Goal: Transaction & Acquisition: Download file/media

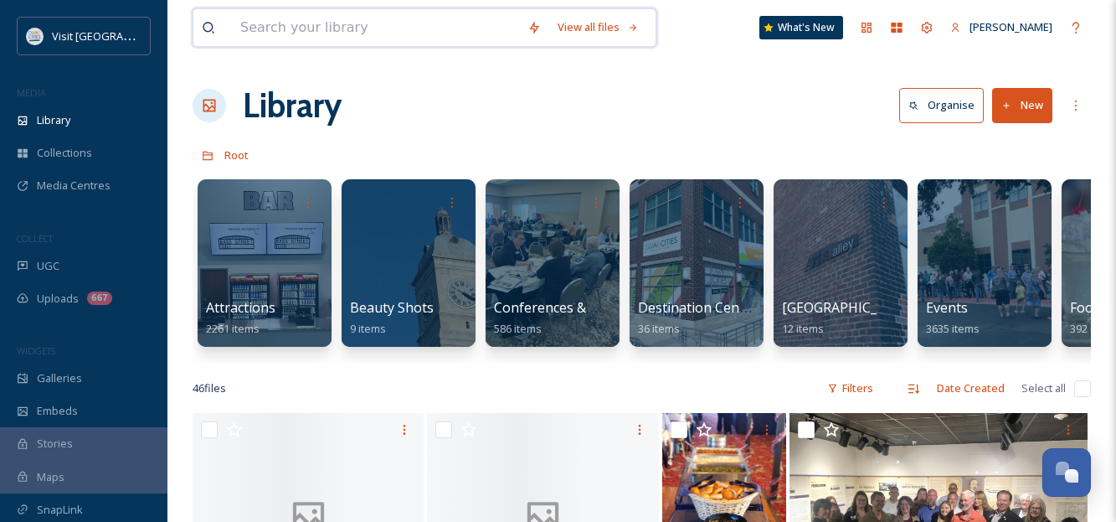
click at [278, 29] on input at bounding box center [375, 27] width 287 height 37
type input "drone"
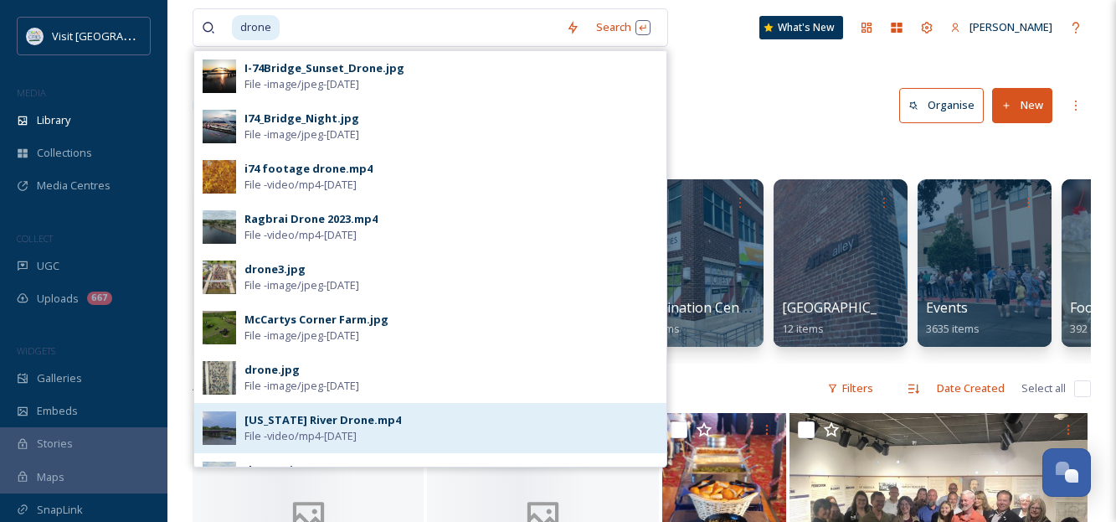
click at [297, 423] on div "[US_STATE] River Drone.mp4" at bounding box center [322, 420] width 157 height 16
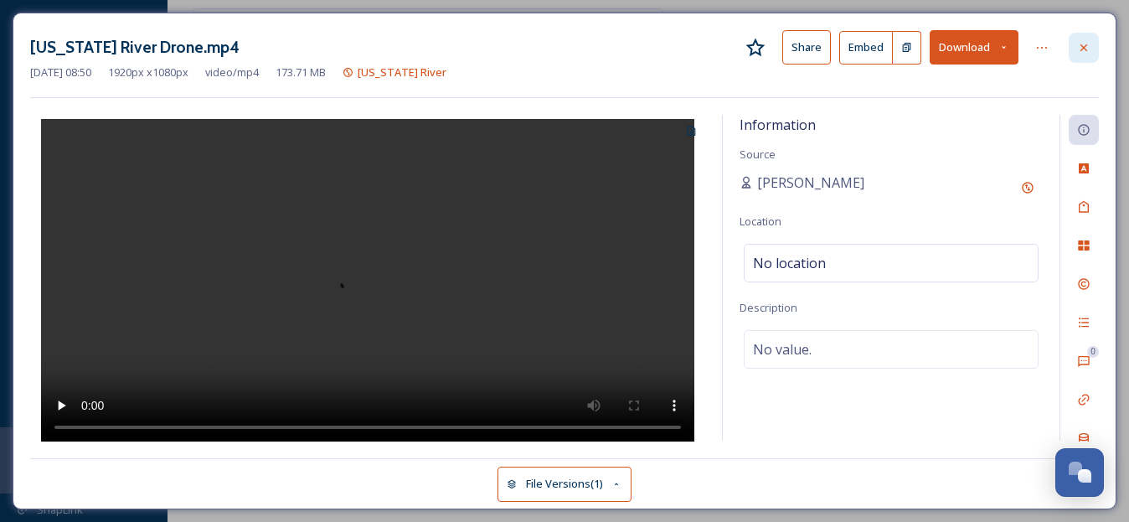
click at [1085, 45] on icon at bounding box center [1083, 47] width 13 height 13
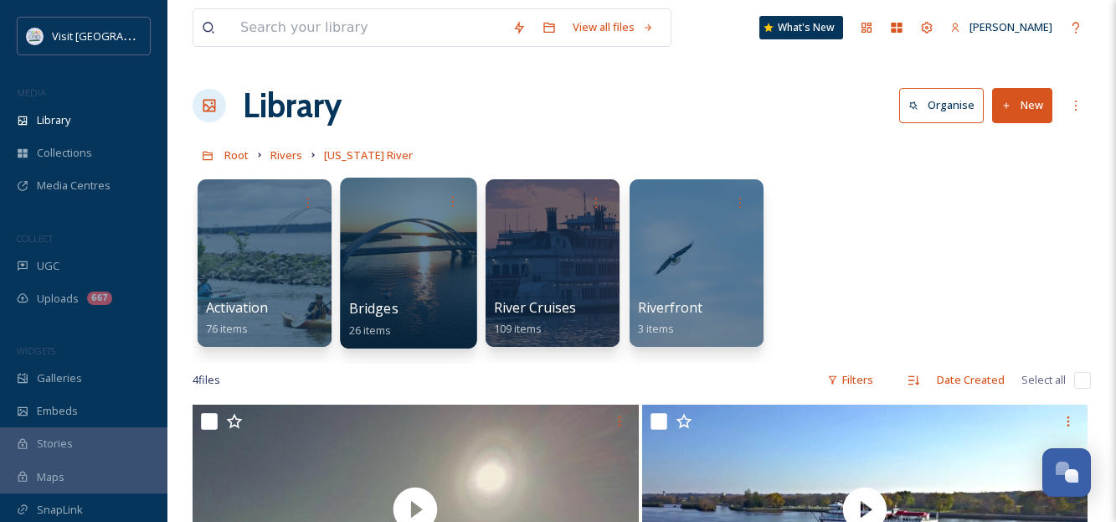
click at [374, 311] on span "Bridges" at bounding box center [373, 308] width 49 height 18
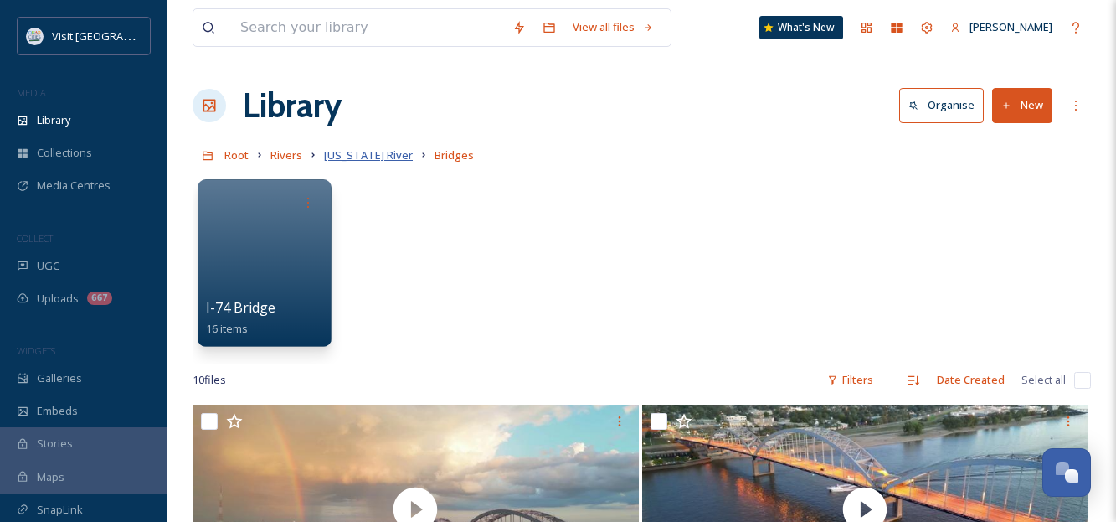
click at [342, 158] on span "[US_STATE] River" at bounding box center [368, 154] width 89 height 15
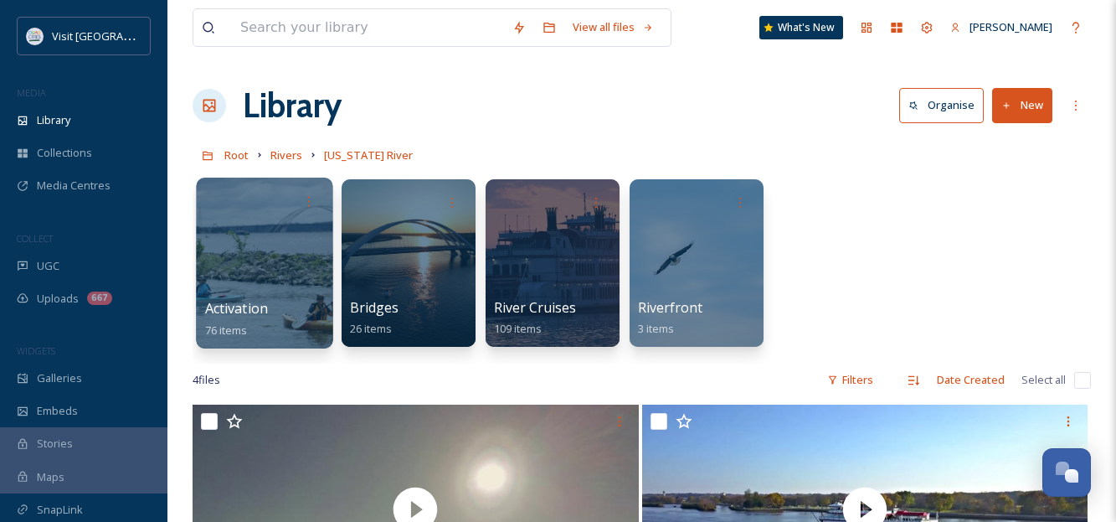
click at [235, 306] on span "Activation" at bounding box center [236, 308] width 63 height 18
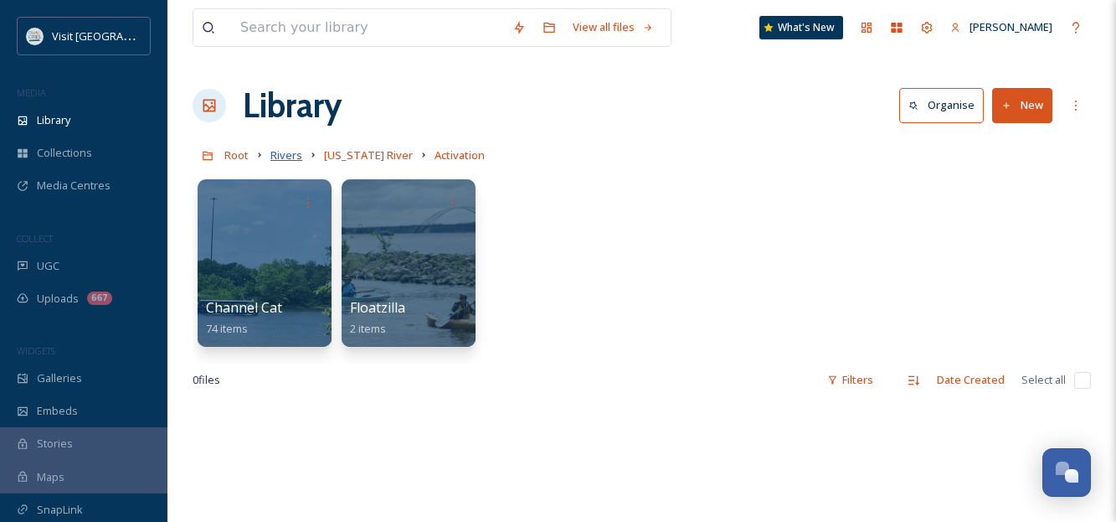
click at [285, 160] on span "Rivers" at bounding box center [286, 154] width 32 height 15
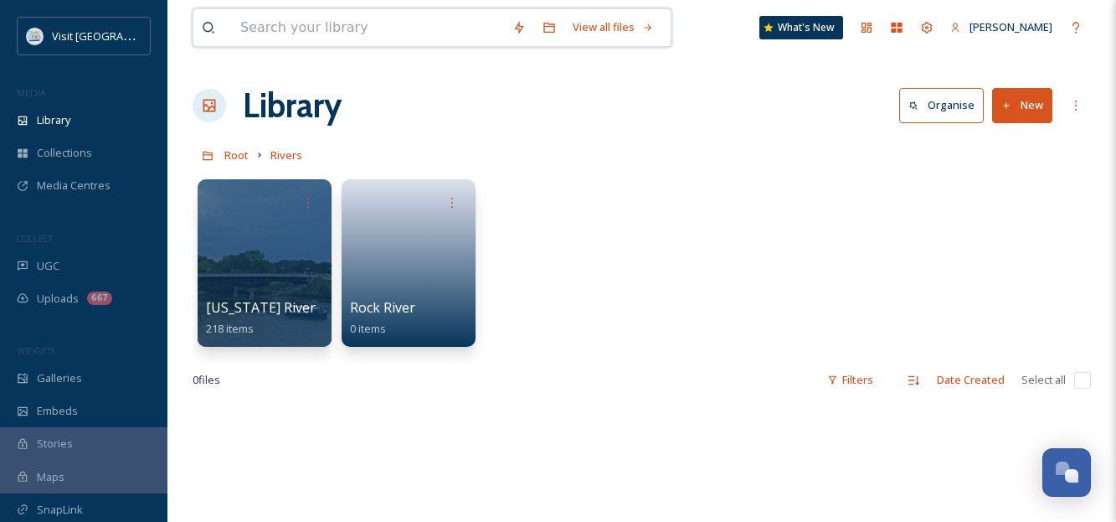
click at [343, 32] on input at bounding box center [368, 27] width 272 height 37
click at [365, 21] on input at bounding box center [368, 27] width 272 height 37
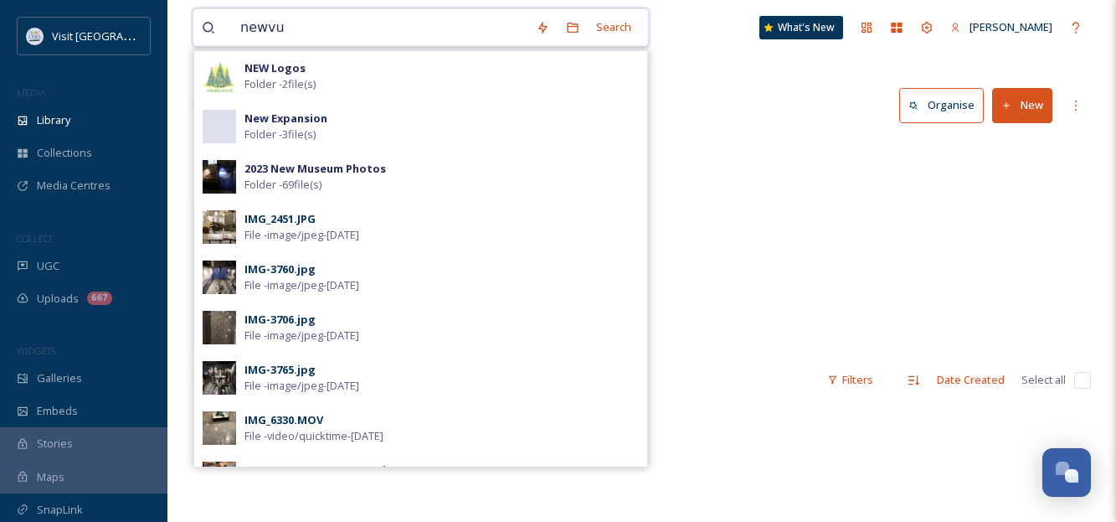
type input "newvue"
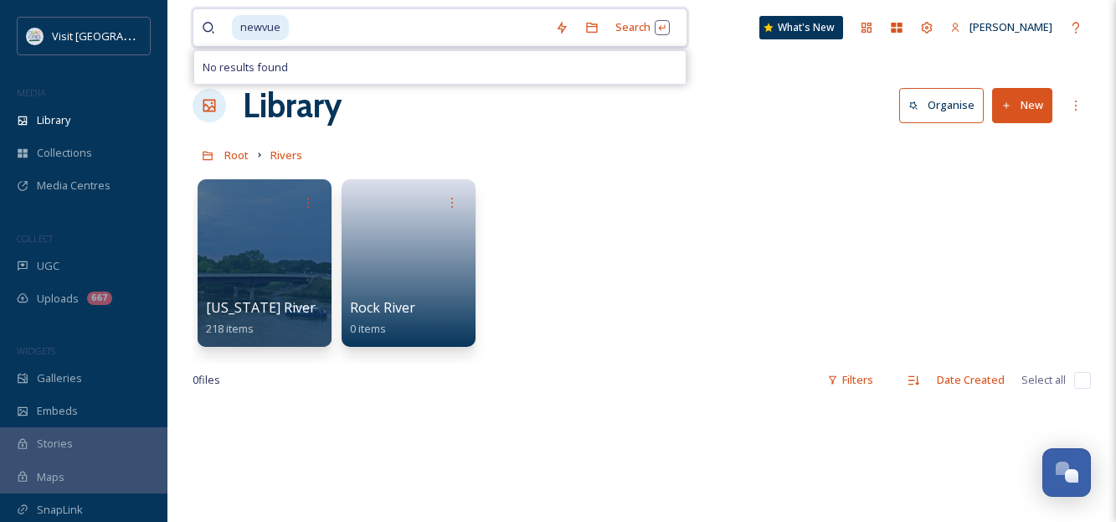
click at [323, 31] on input at bounding box center [419, 27] width 256 height 37
type input "n"
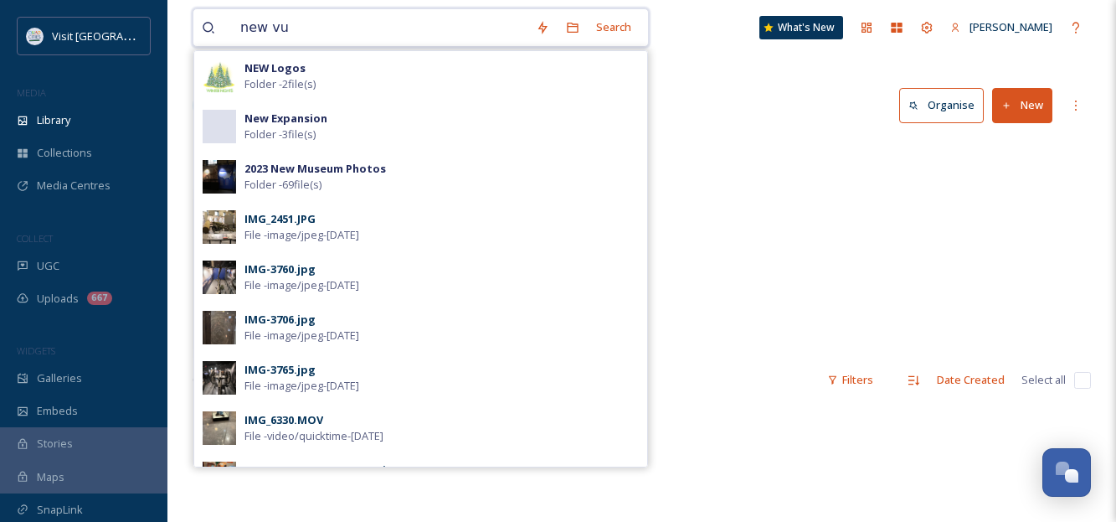
type input "new vue"
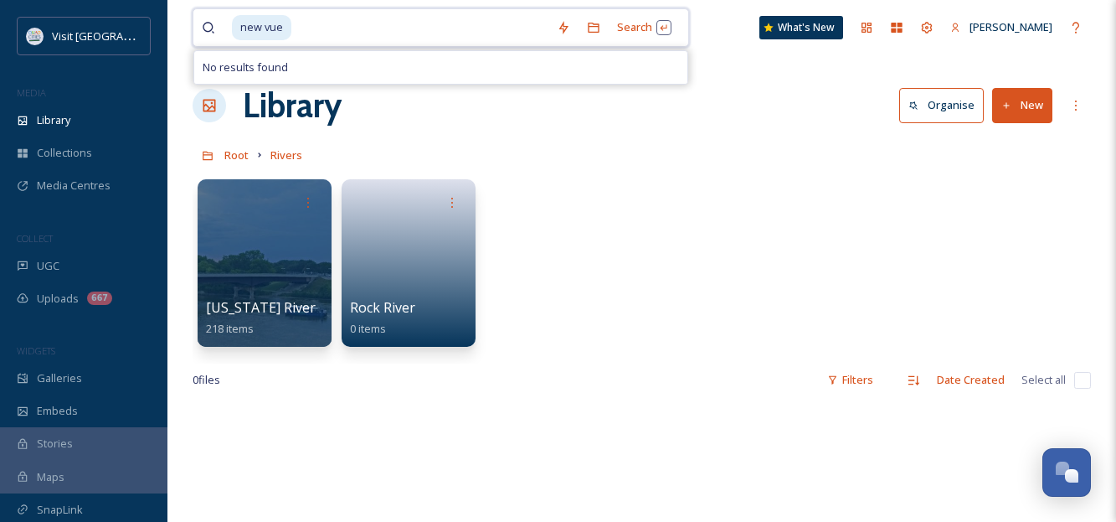
drag, startPoint x: 326, startPoint y: 34, endPoint x: 191, endPoint y: 13, distance: 136.4
click at [198, 14] on div "new vue Search No results found" at bounding box center [441, 27] width 496 height 39
type input "n"
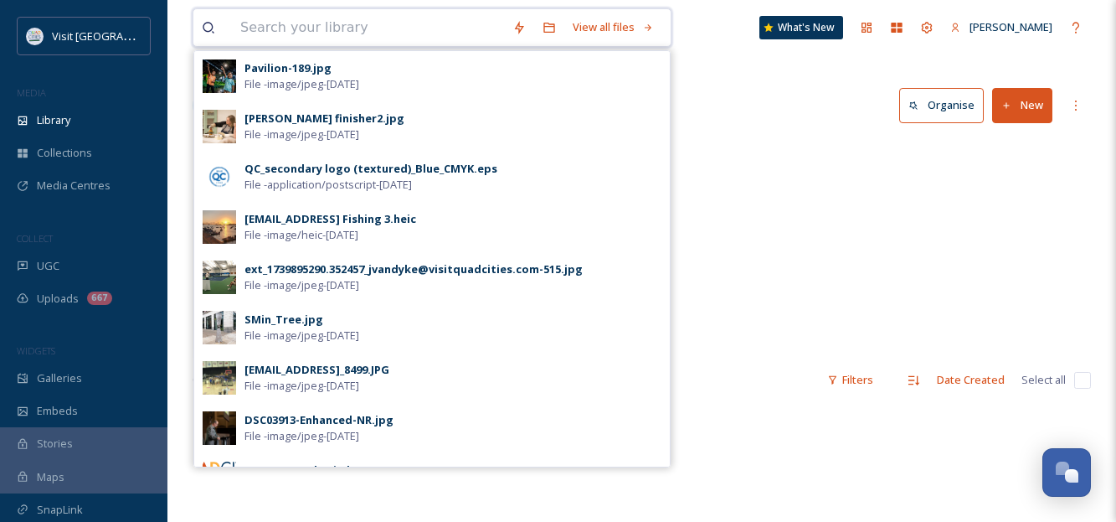
click at [300, 38] on input at bounding box center [368, 27] width 272 height 37
type input "drone"
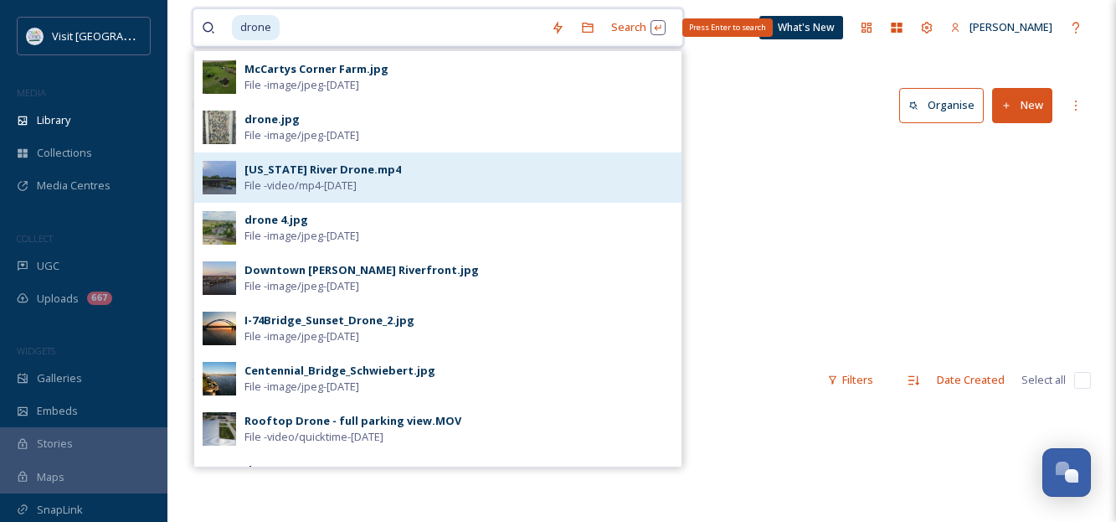
scroll to position [251, 0]
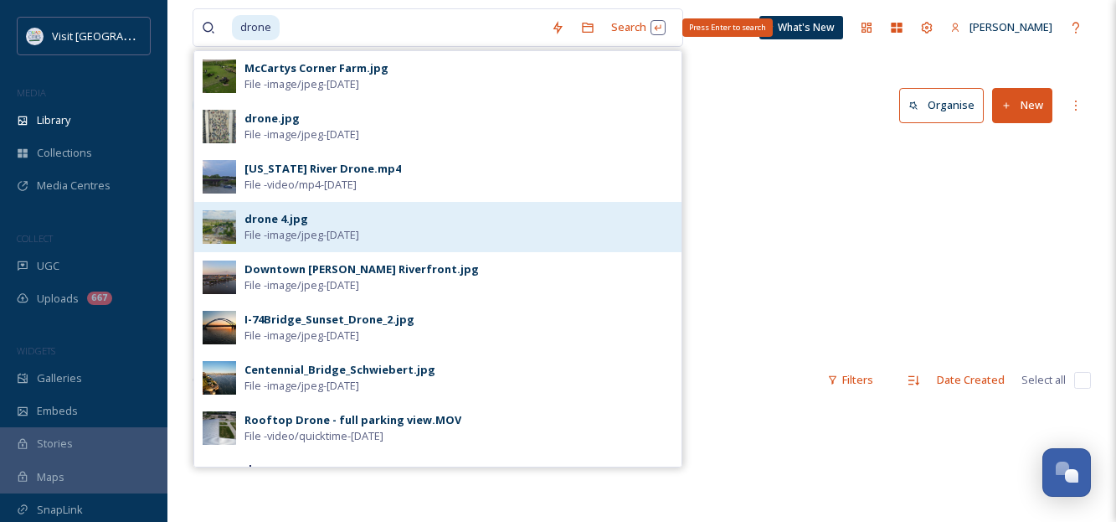
click at [305, 228] on span "File - image/jpeg - [DATE]" at bounding box center [301, 235] width 115 height 16
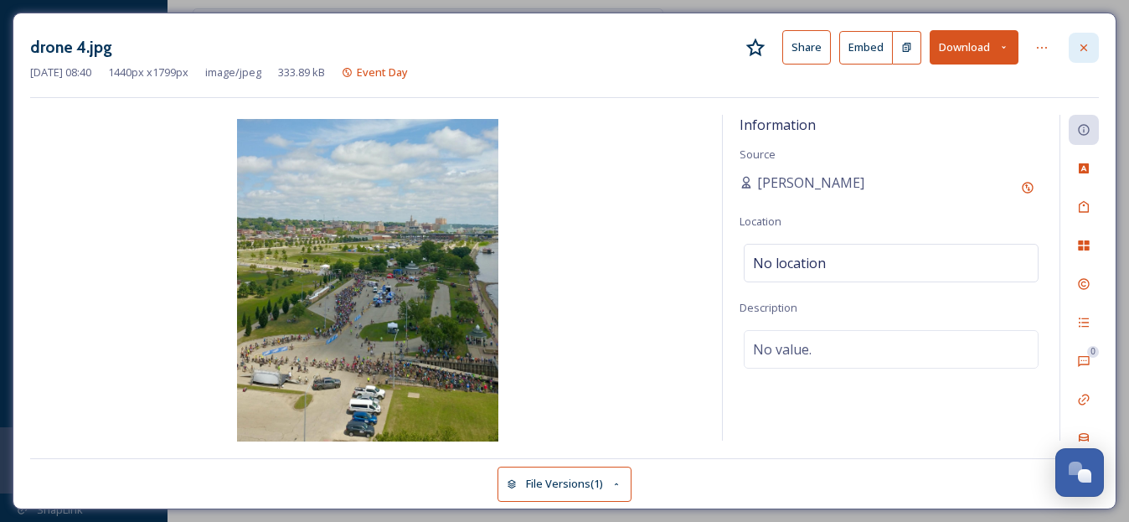
click at [1078, 50] on icon at bounding box center [1083, 47] width 13 height 13
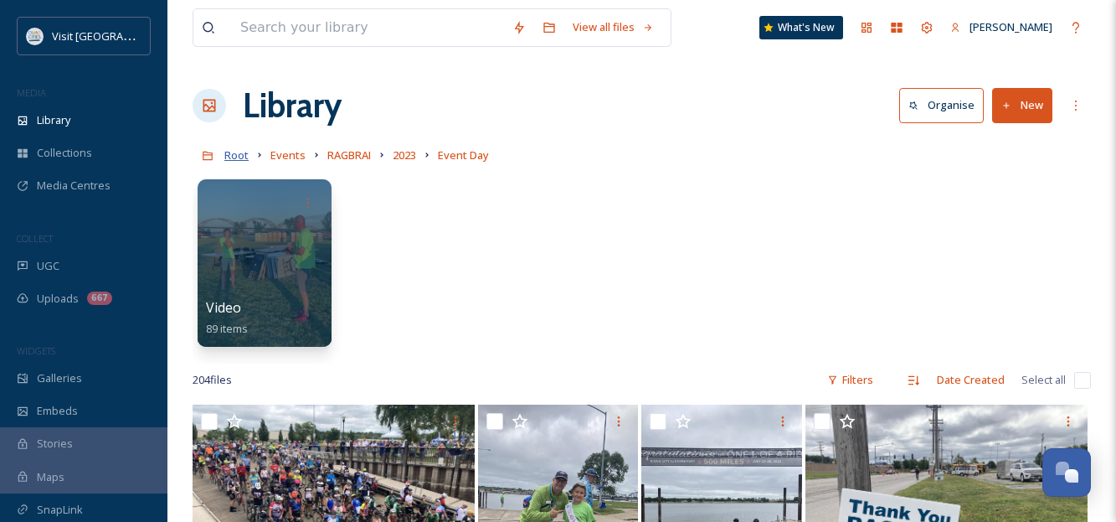
click at [225, 155] on span "Root" at bounding box center [236, 154] width 24 height 15
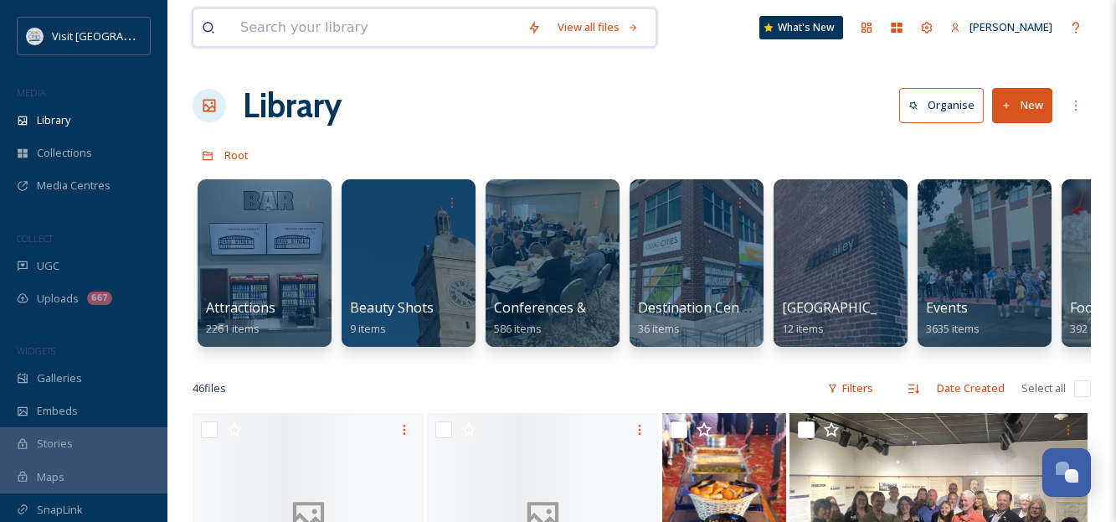
click at [380, 30] on input at bounding box center [375, 27] width 287 height 37
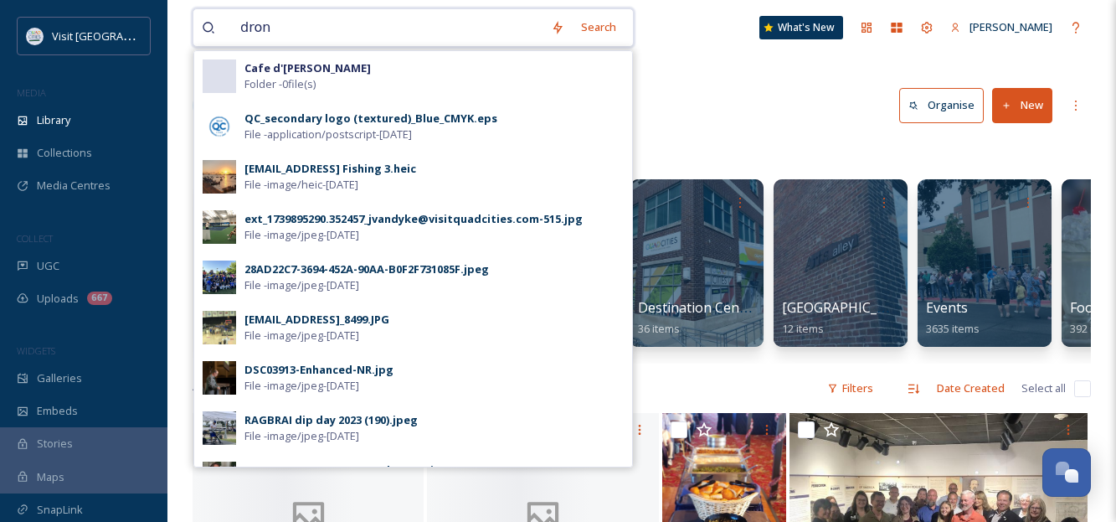
type input "drone"
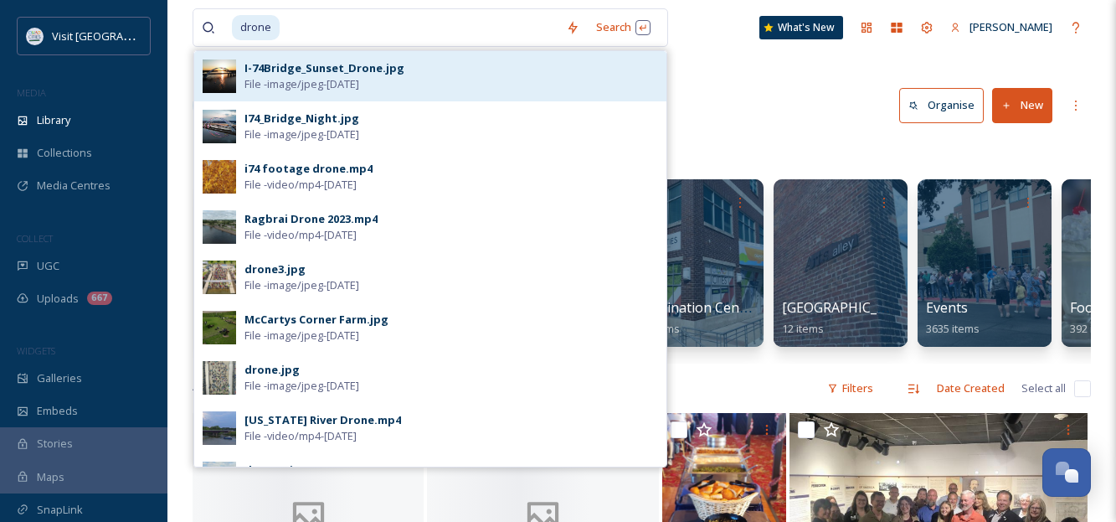
click at [359, 76] on span "File - image/jpeg - [DATE]" at bounding box center [301, 84] width 115 height 16
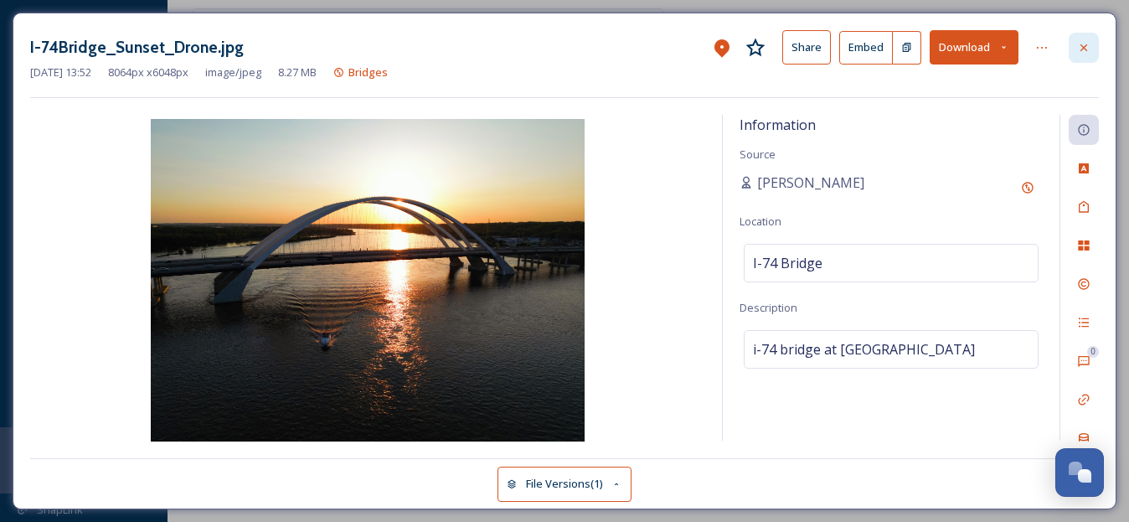
click at [1089, 51] on icon at bounding box center [1083, 47] width 13 height 13
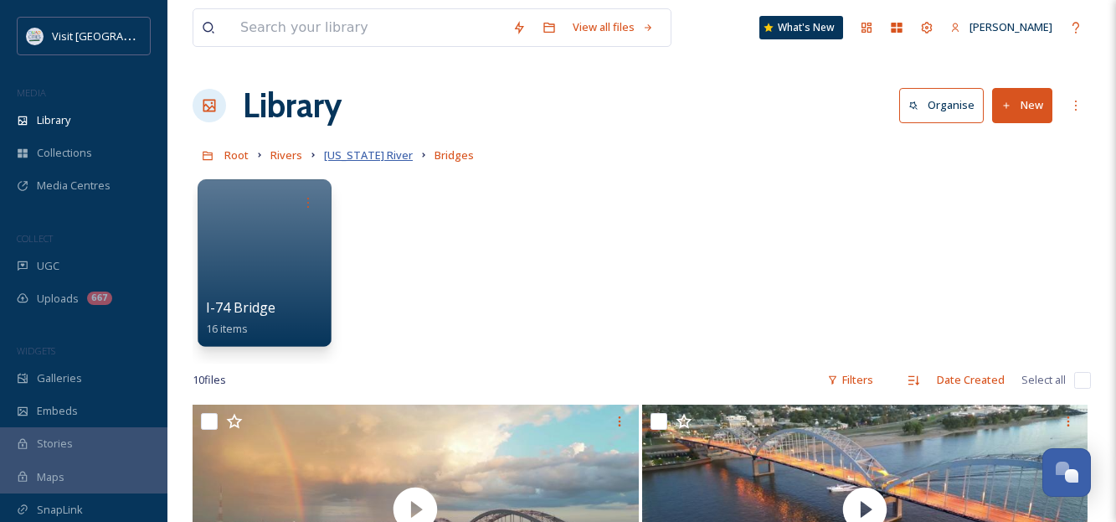
click at [388, 156] on span "[US_STATE] River" at bounding box center [368, 154] width 89 height 15
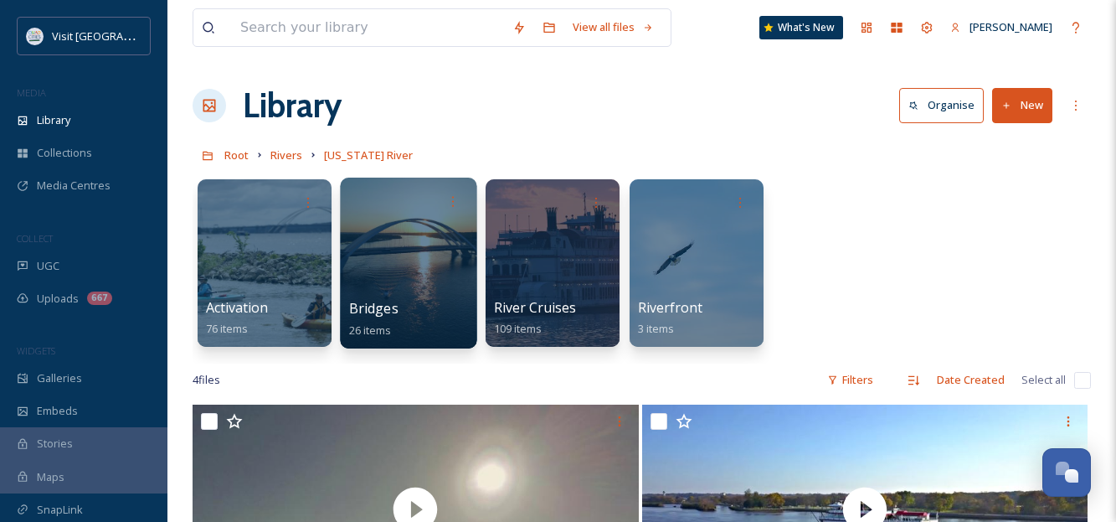
click at [373, 308] on span "Bridges" at bounding box center [373, 308] width 49 height 18
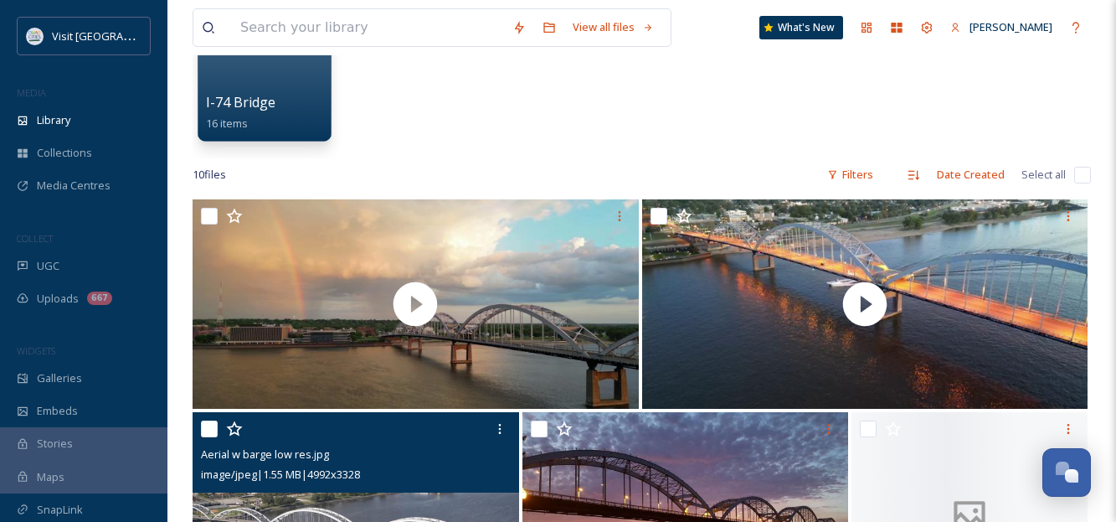
scroll to position [167, 0]
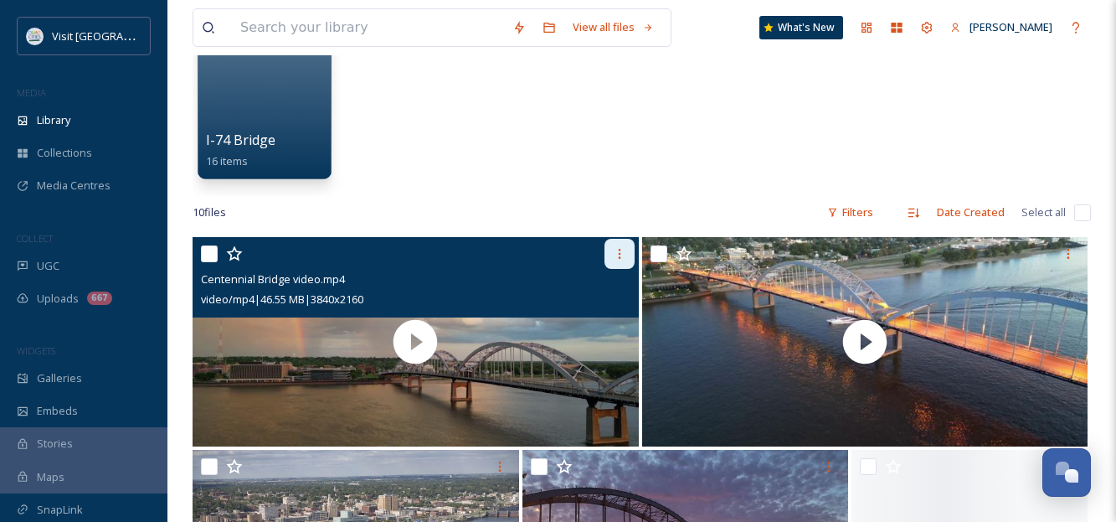
click at [611, 254] on div at bounding box center [619, 254] width 30 height 30
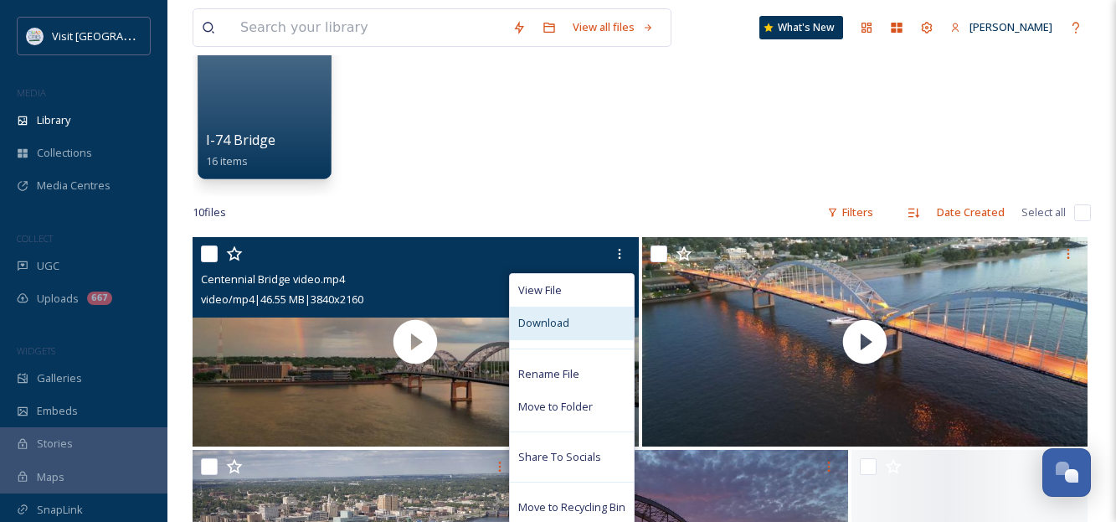
click at [538, 317] on span "Download" at bounding box center [543, 323] width 51 height 16
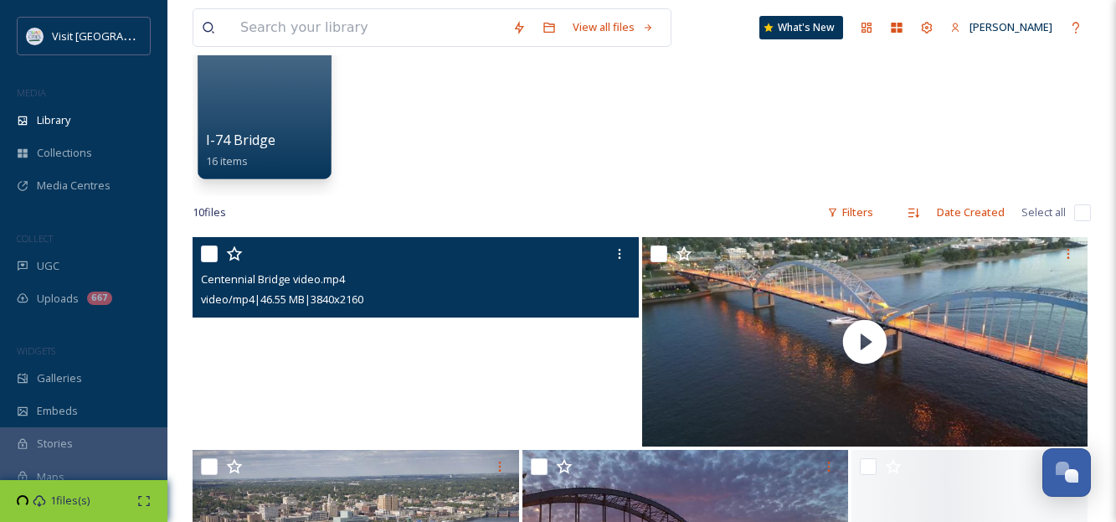
click at [511, 328] on video "Centennial Bridge video.mp4" at bounding box center [416, 341] width 446 height 209
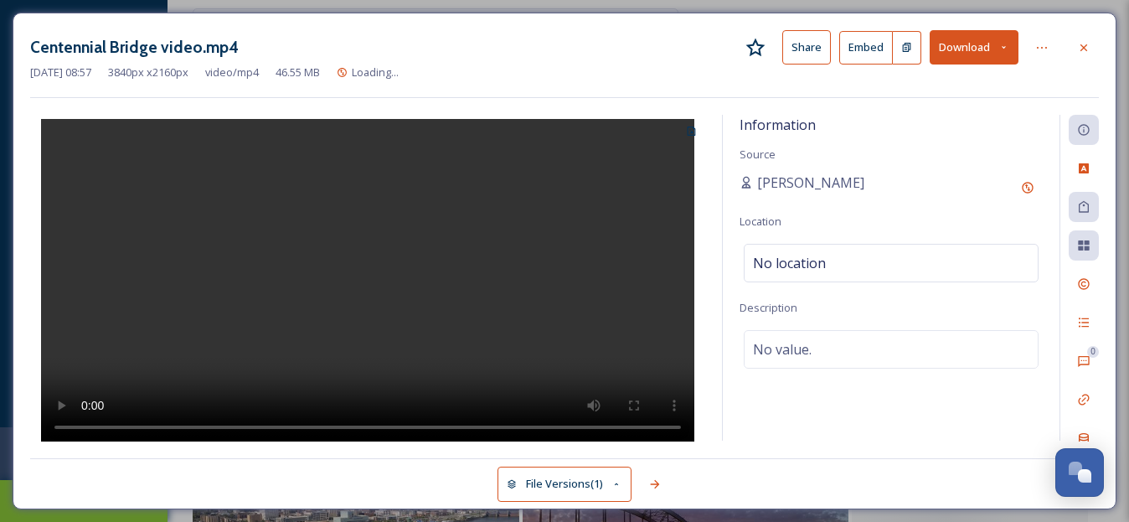
click at [975, 46] on button "Download" at bounding box center [973, 47] width 89 height 34
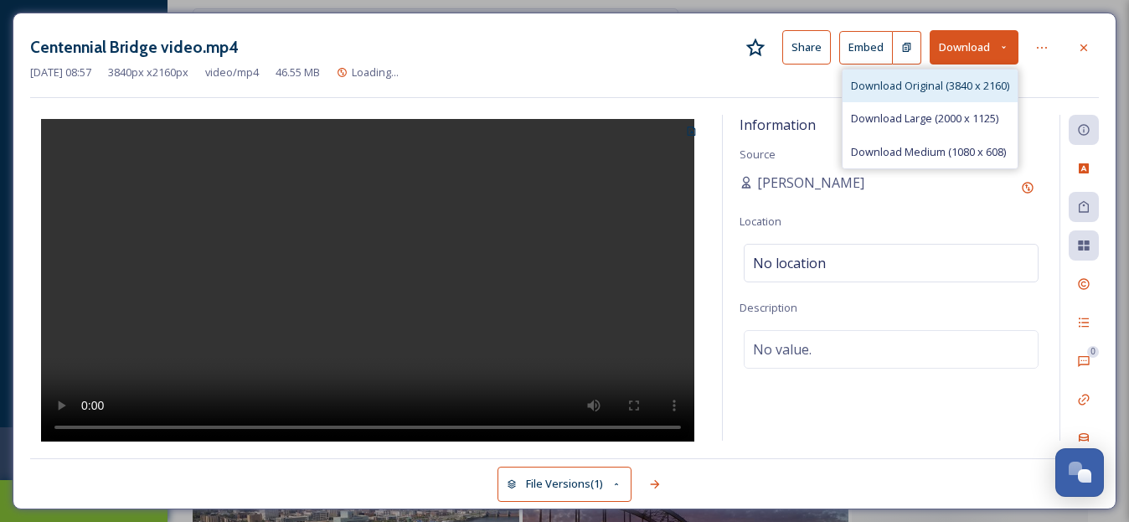
click at [934, 91] on span "Download Original (3840 x 2160)" at bounding box center [930, 86] width 158 height 16
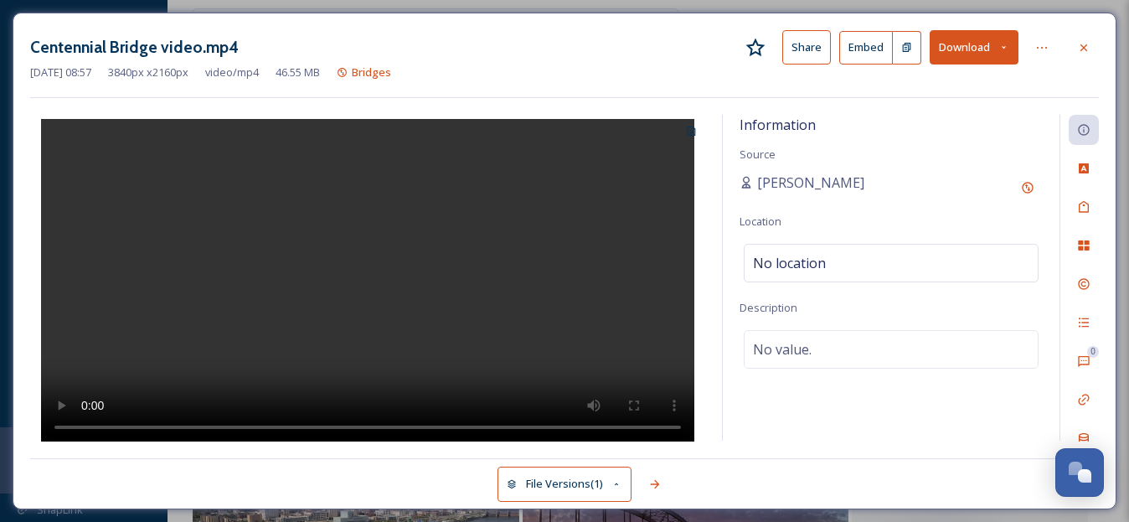
click at [1084, 53] on icon at bounding box center [1083, 47] width 13 height 13
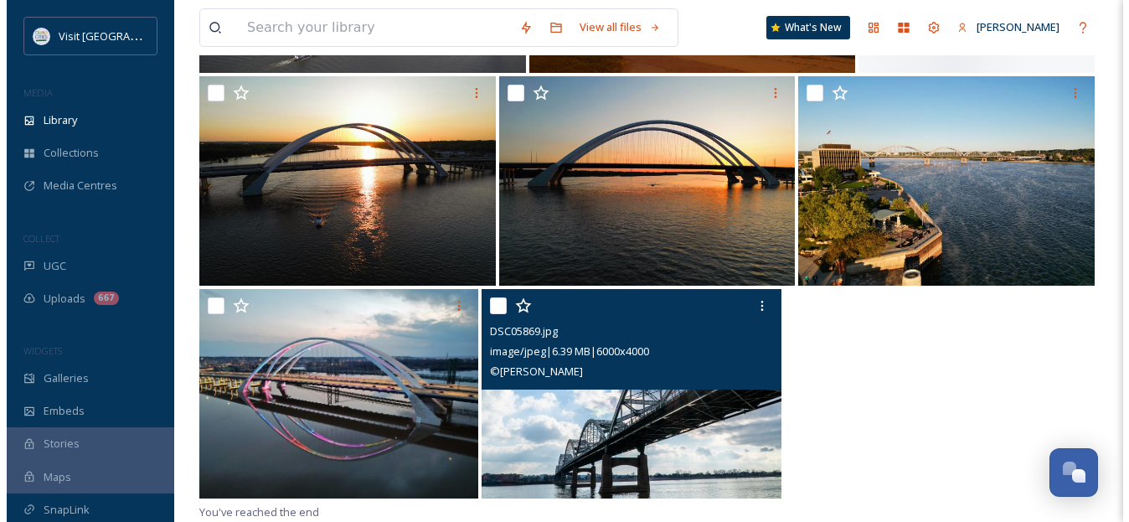
scroll to position [251, 0]
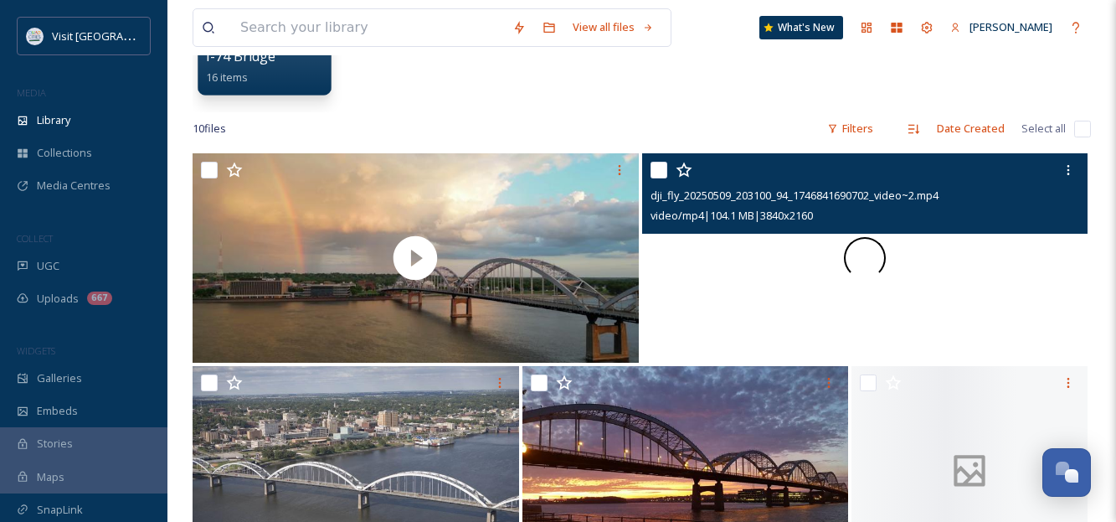
click at [988, 248] on div at bounding box center [865, 257] width 446 height 209
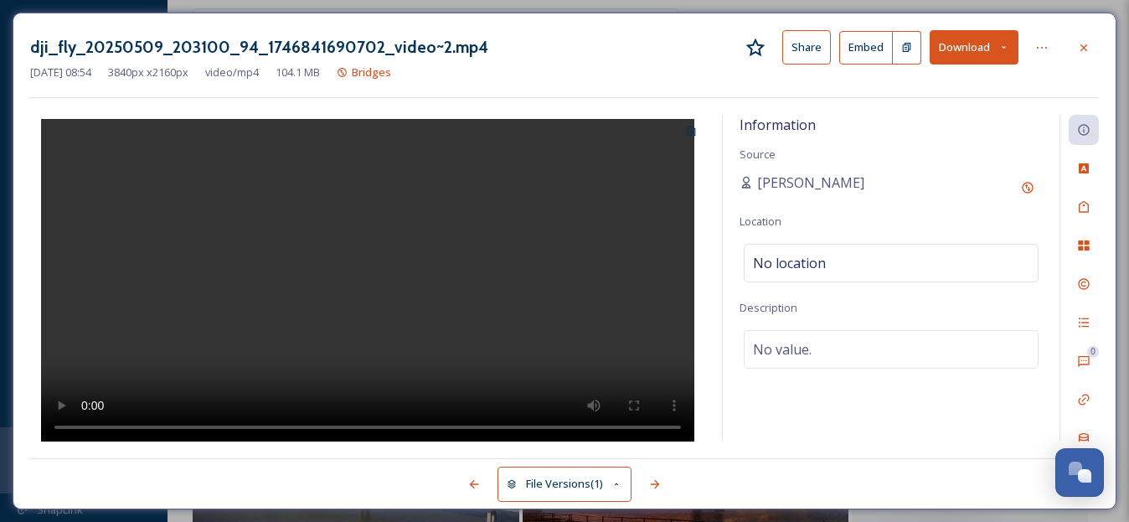
click at [972, 44] on button "Download" at bounding box center [973, 47] width 89 height 34
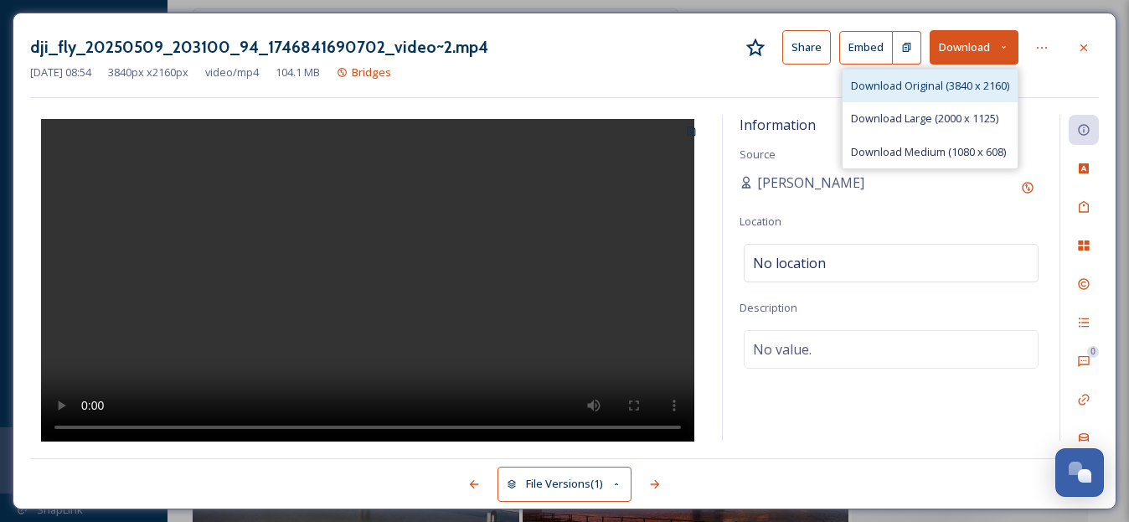
click at [946, 96] on div "Download Original (3840 x 2160)" at bounding box center [929, 85] width 175 height 33
